Goal: Task Accomplishment & Management: Use online tool/utility

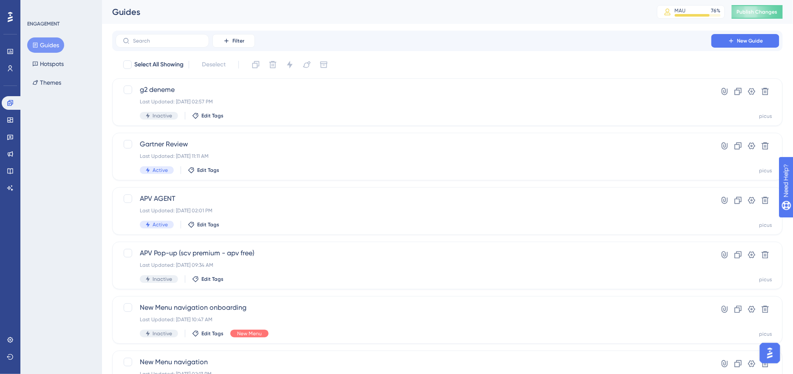
click at [12, 20] on icon at bounding box center [10, 17] width 5 height 10
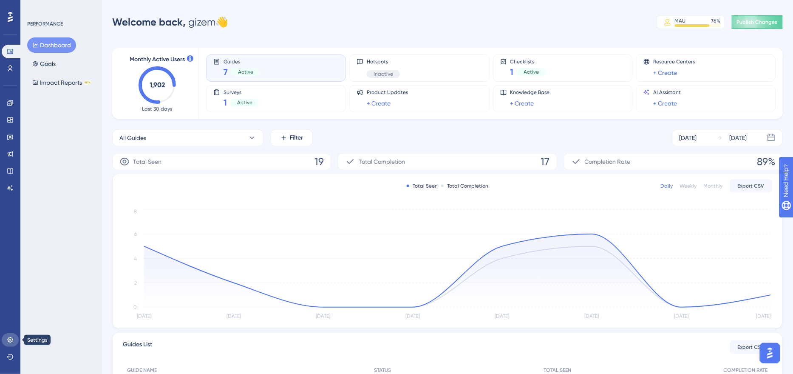
click at [14, 336] on link at bounding box center [10, 340] width 17 height 14
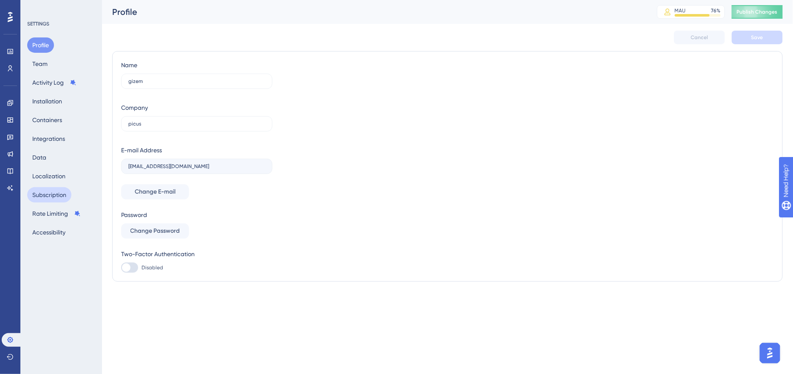
click at [49, 191] on button "Subscription" at bounding box center [49, 194] width 44 height 15
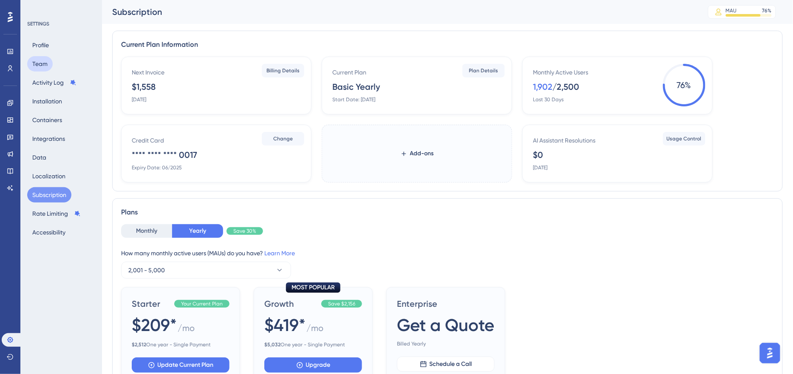
click at [43, 60] on button "Team" at bounding box center [39, 63] width 25 height 15
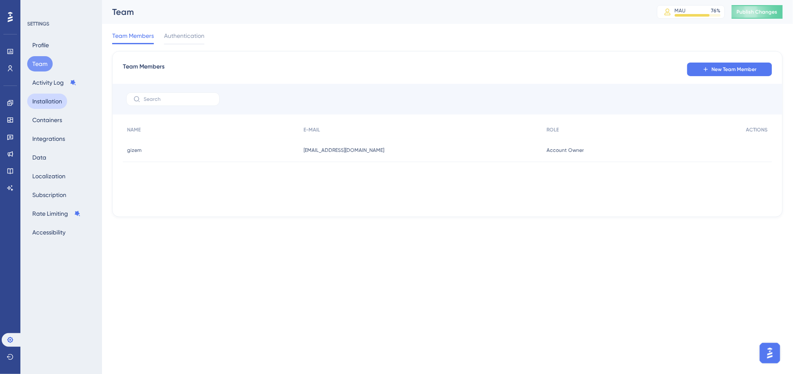
click at [44, 102] on button "Installation" at bounding box center [47, 100] width 40 height 15
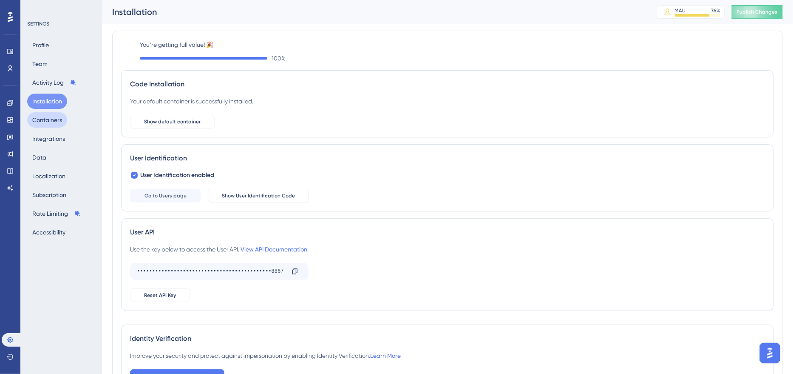
click at [44, 120] on button "Containers" at bounding box center [47, 119] width 40 height 15
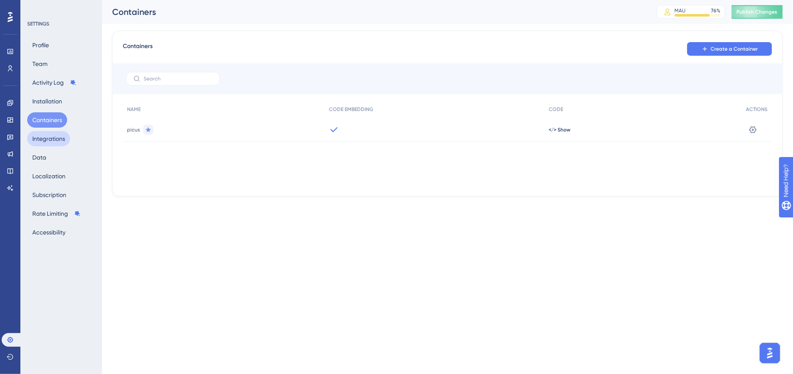
click at [45, 139] on button "Integrations" at bounding box center [48, 138] width 43 height 15
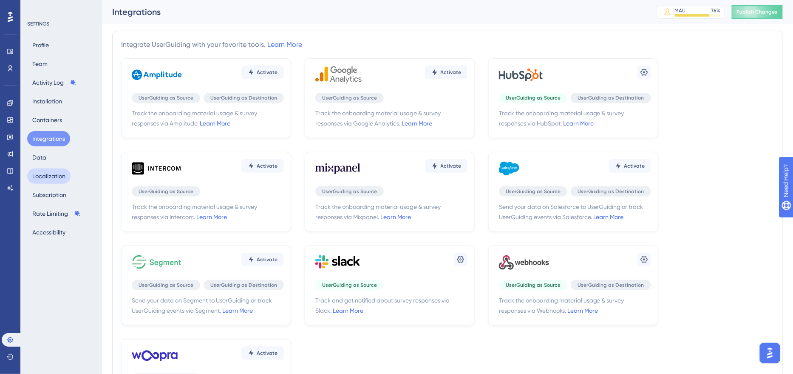
click at [45, 179] on button "Localization" at bounding box center [48, 175] width 43 height 15
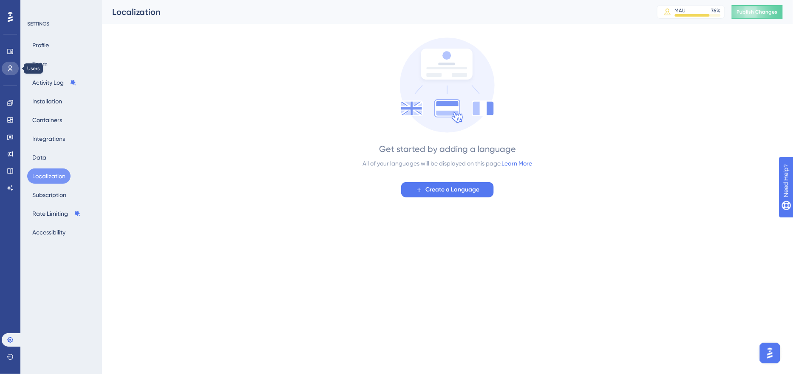
click at [13, 64] on link at bounding box center [10, 69] width 17 height 14
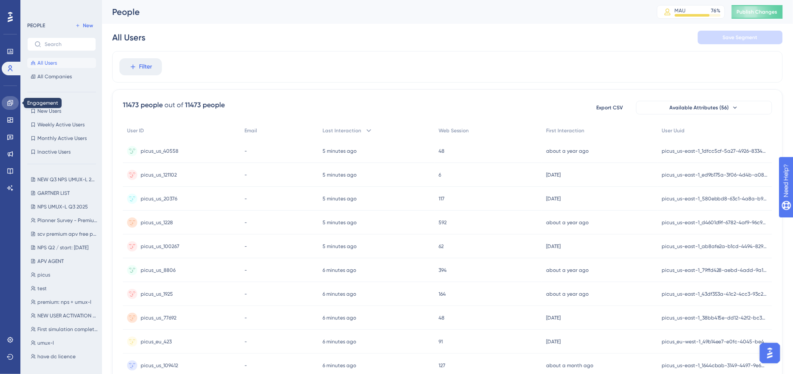
click at [13, 102] on icon at bounding box center [10, 102] width 7 height 7
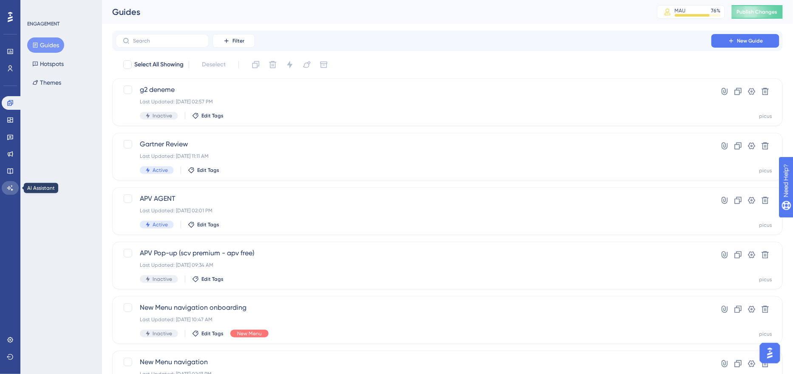
click at [8, 190] on icon at bounding box center [10, 187] width 7 height 7
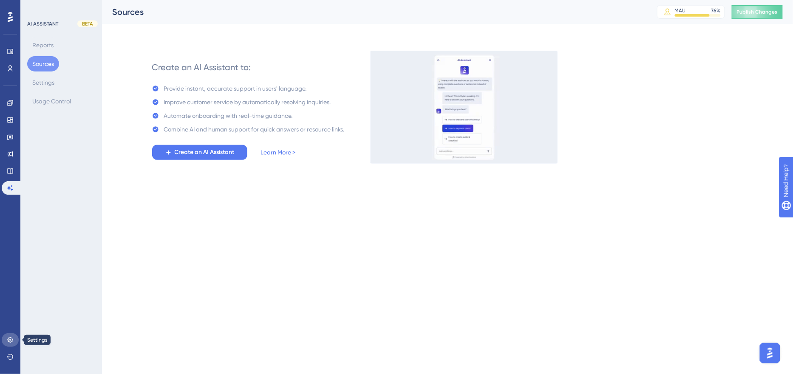
click at [10, 343] on link at bounding box center [10, 340] width 17 height 14
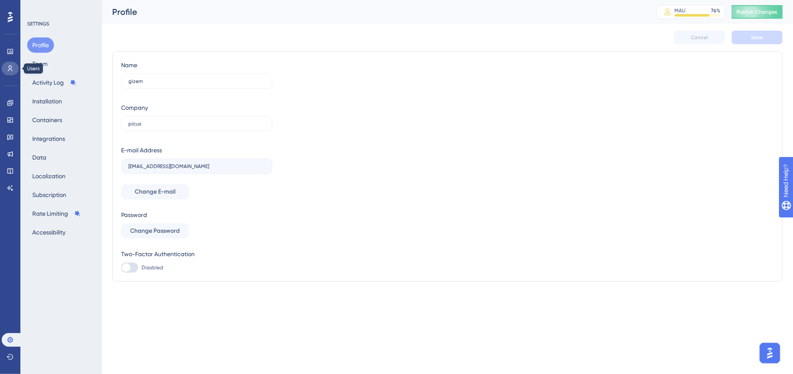
click at [8, 71] on icon at bounding box center [10, 68] width 7 height 7
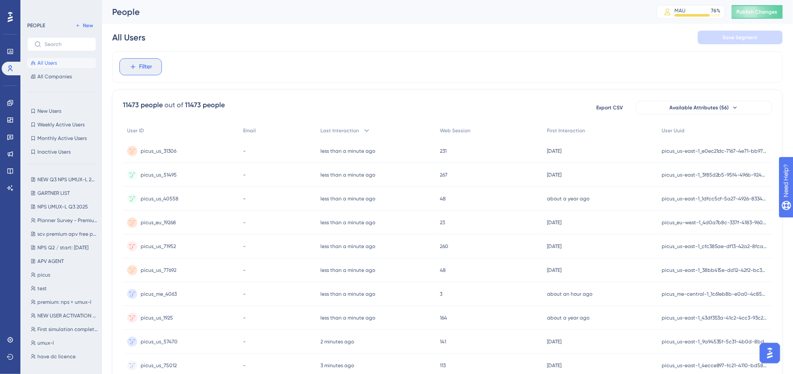
click at [137, 69] on button "Filter" at bounding box center [140, 66] width 42 height 17
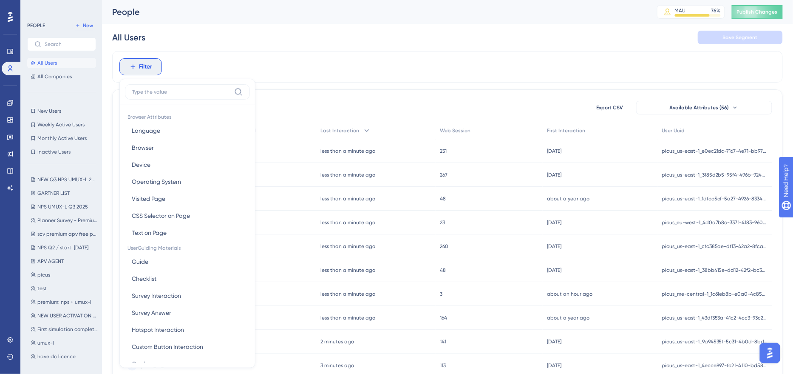
click at [157, 93] on input at bounding box center [181, 91] width 99 height 7
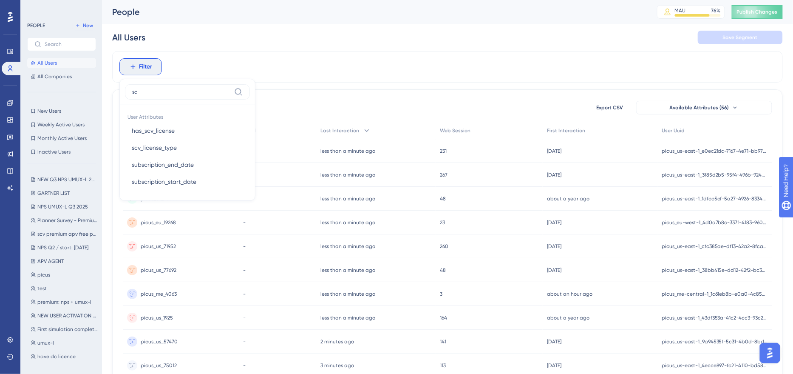
type input "s"
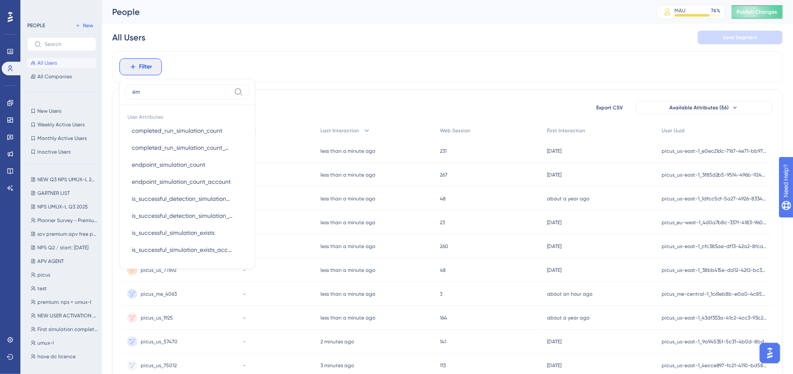
type input "simu"
click at [197, 63] on div "Filter simu User Attributes completed_run_simulation_count completed_run_simula…" at bounding box center [447, 66] width 671 height 31
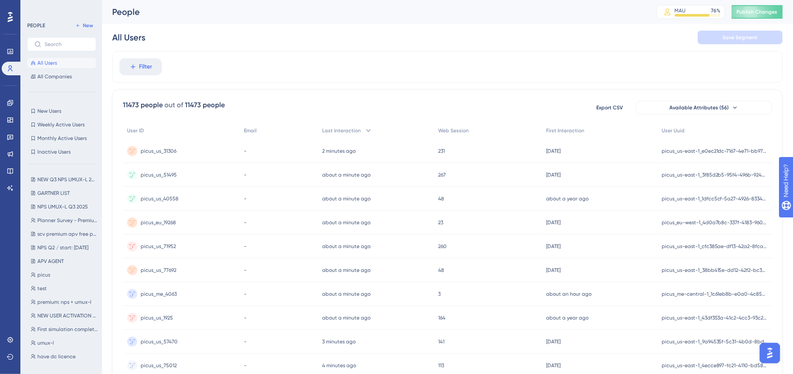
click at [9, 13] on icon at bounding box center [10, 17] width 5 height 10
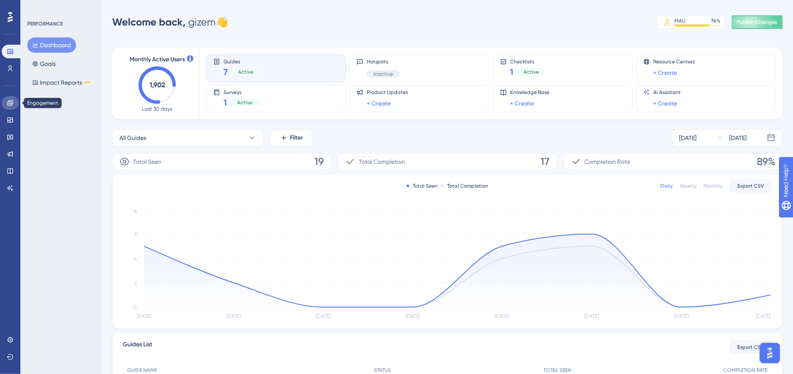
click at [8, 104] on icon at bounding box center [10, 103] width 6 height 6
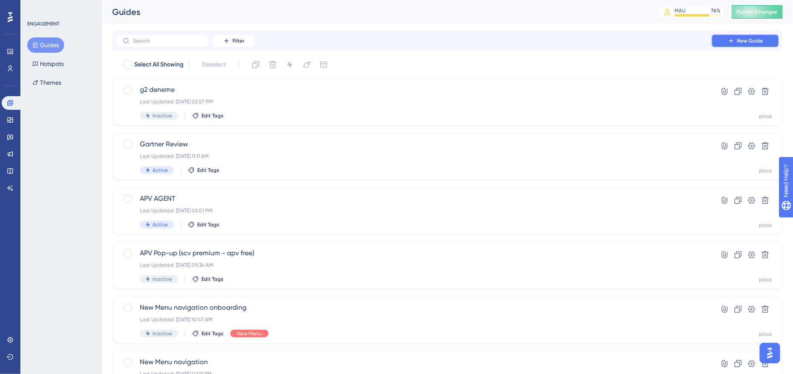
click at [734, 42] on icon at bounding box center [731, 40] width 7 height 7
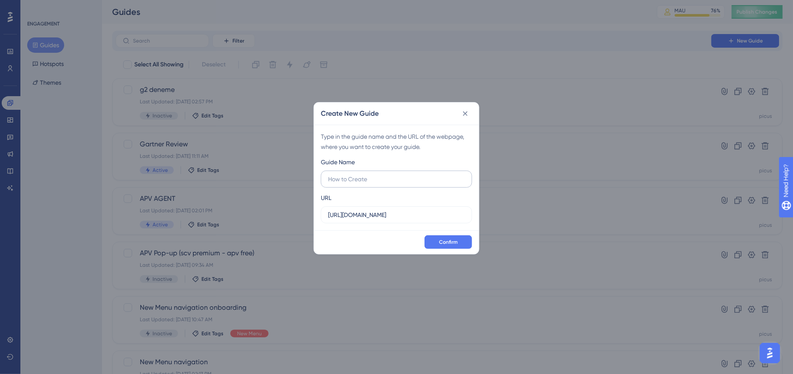
click at [356, 181] on input "text" at bounding box center [396, 178] width 137 height 9
type input "underengaged"
click at [444, 240] on span "Confirm" at bounding box center [448, 241] width 19 height 7
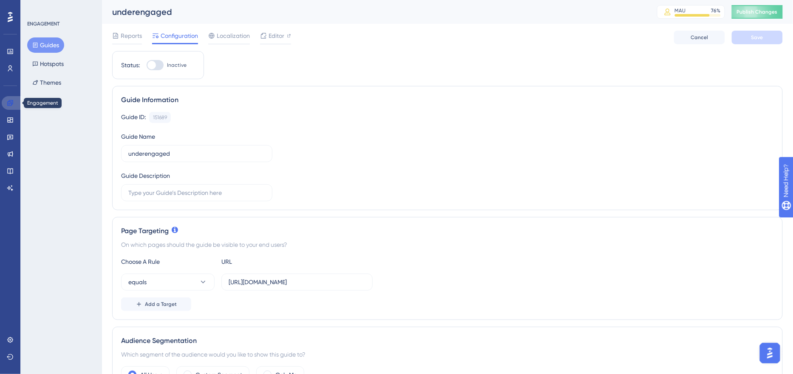
click at [16, 104] on link at bounding box center [12, 103] width 20 height 14
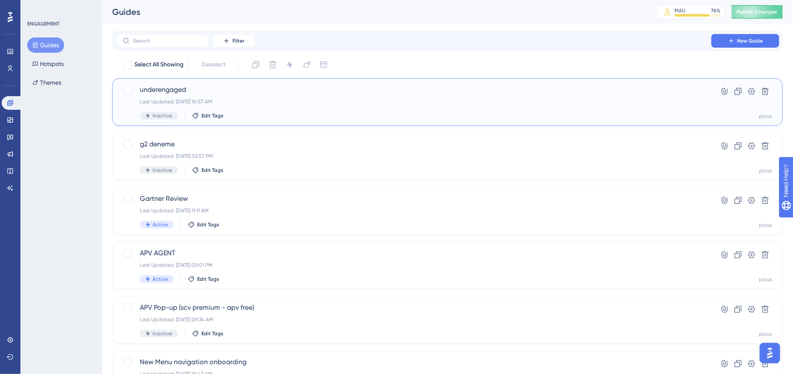
click at [320, 96] on div "underengaged Last Updated: [DATE] 10:57 AM Inactive Edit Tags" at bounding box center [413, 102] width 547 height 35
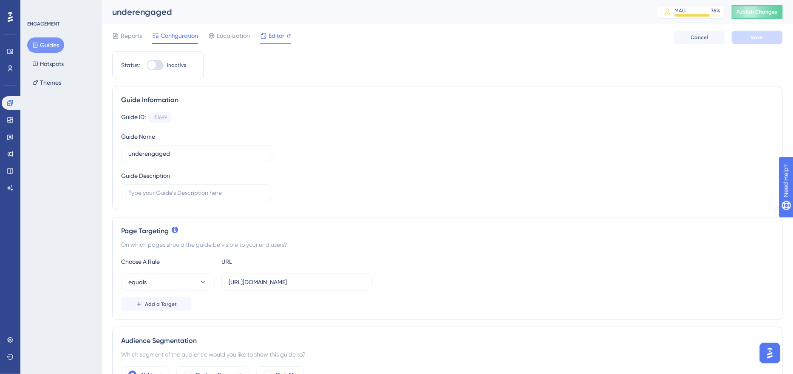
click at [272, 31] on span "Editor" at bounding box center [277, 36] width 16 height 10
